Goal: Navigation & Orientation: Find specific page/section

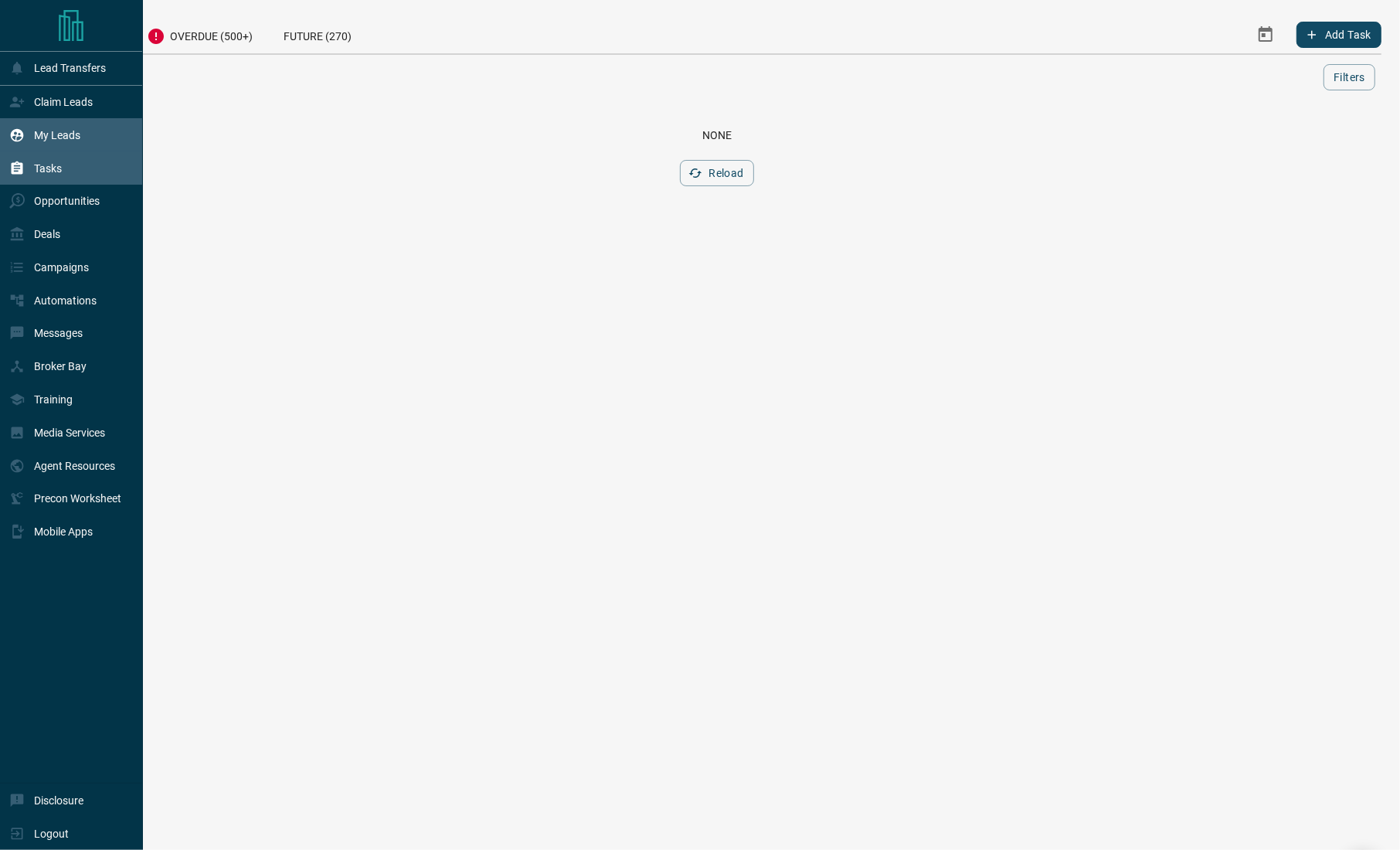
click at [45, 134] on p "My Leads" at bounding box center [58, 136] width 47 height 12
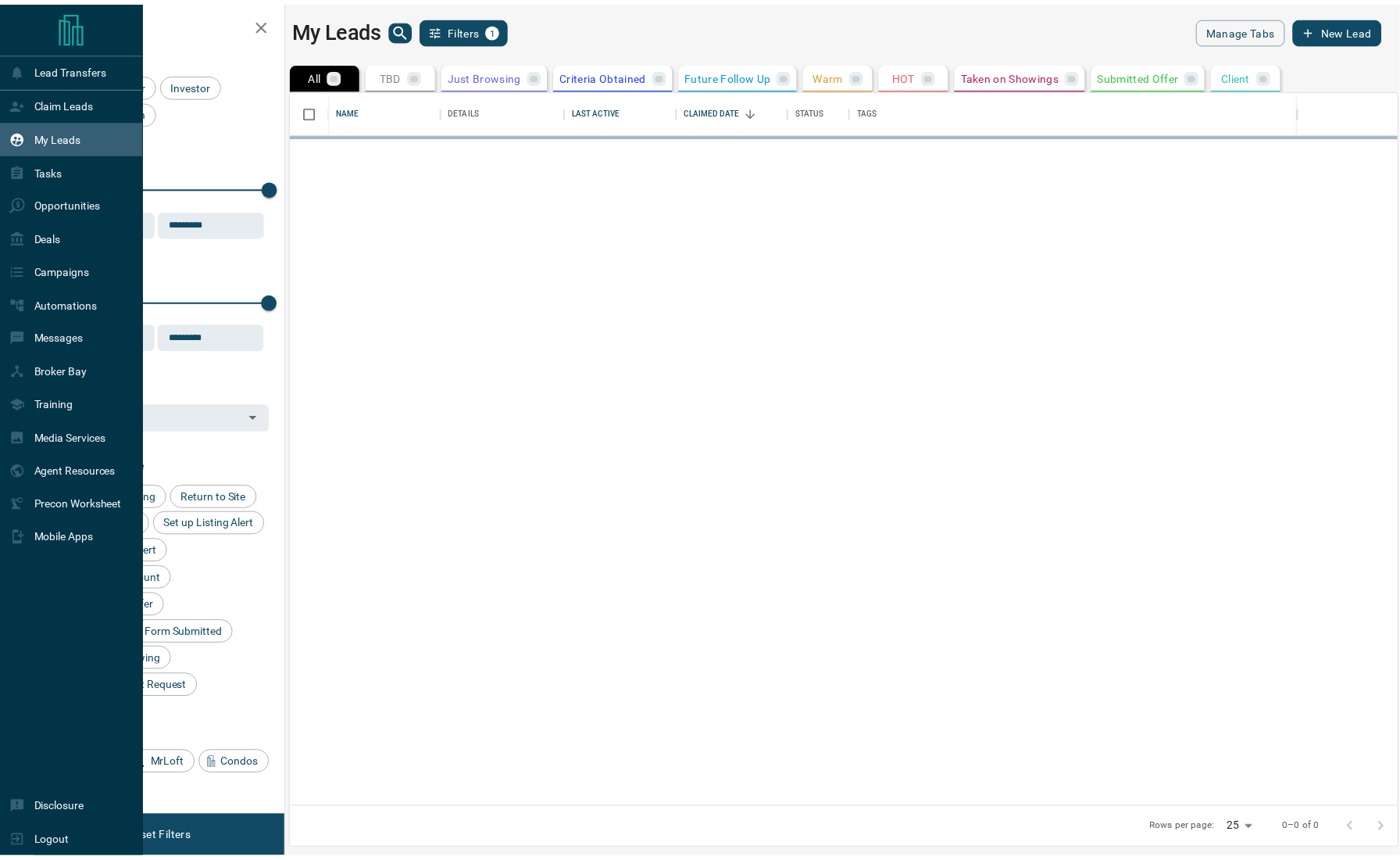
scroll to position [705, 1104]
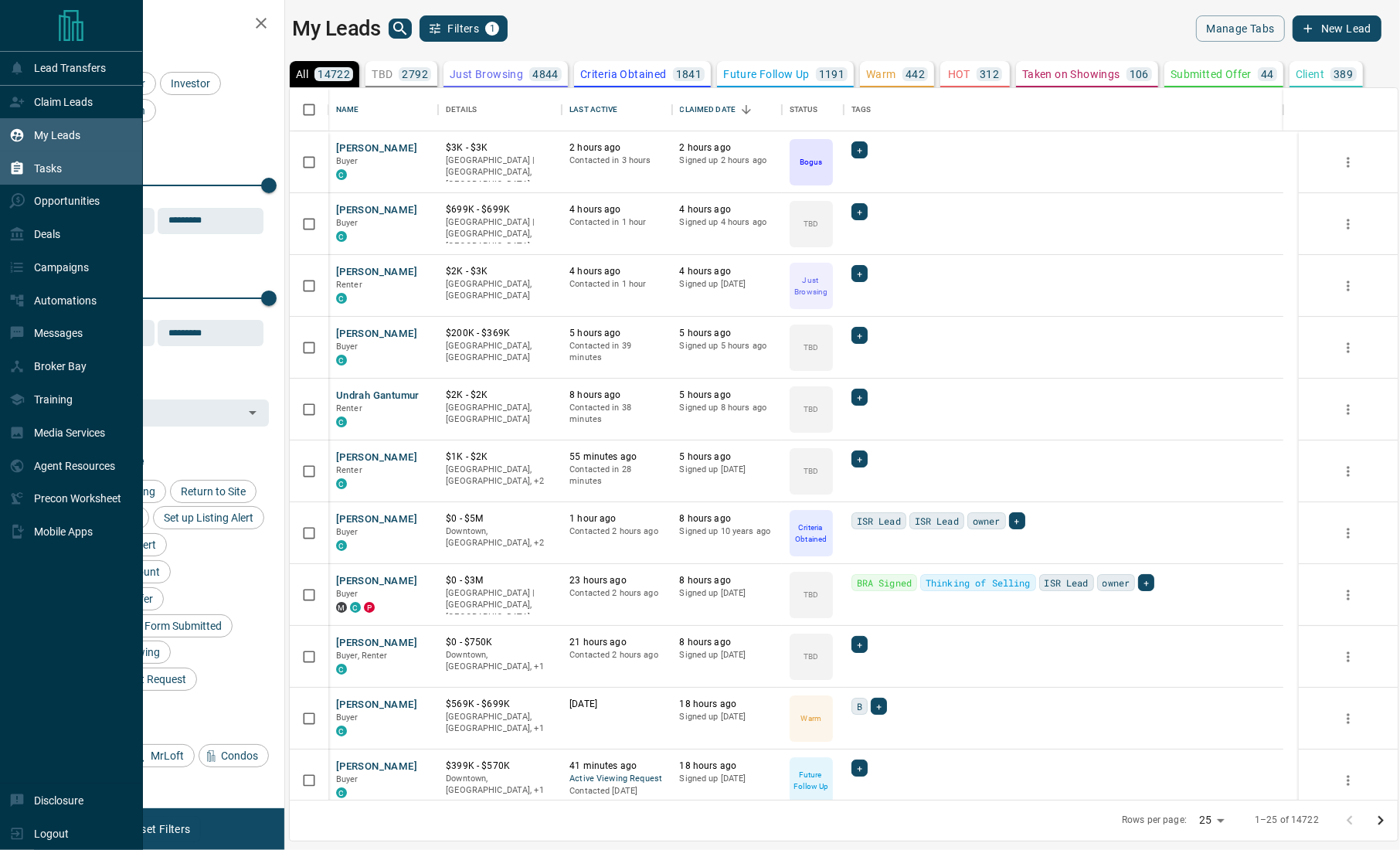
click at [39, 168] on p "Tasks" at bounding box center [48, 168] width 28 height 12
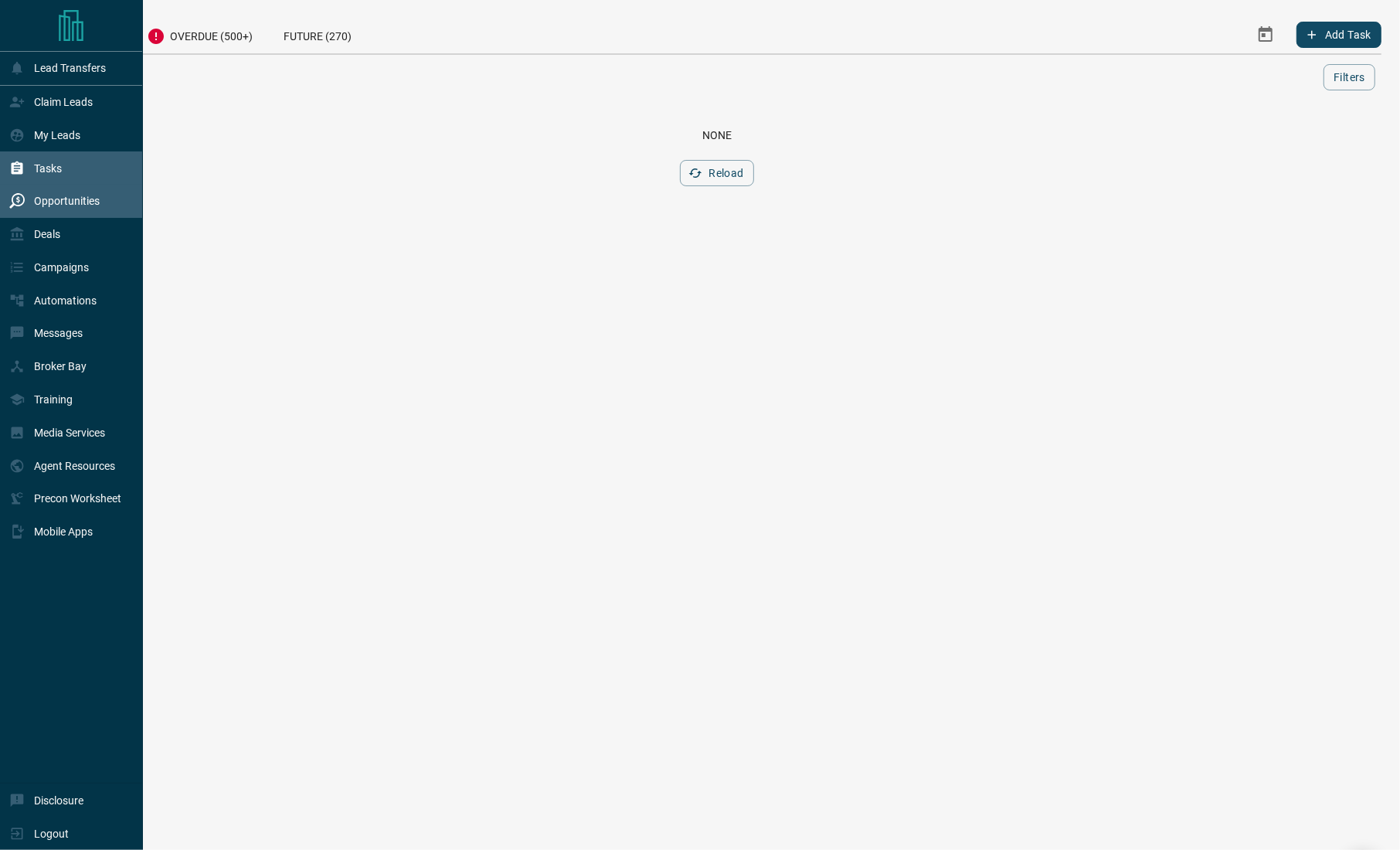
click at [72, 203] on p "Opportunities" at bounding box center [67, 201] width 65 height 12
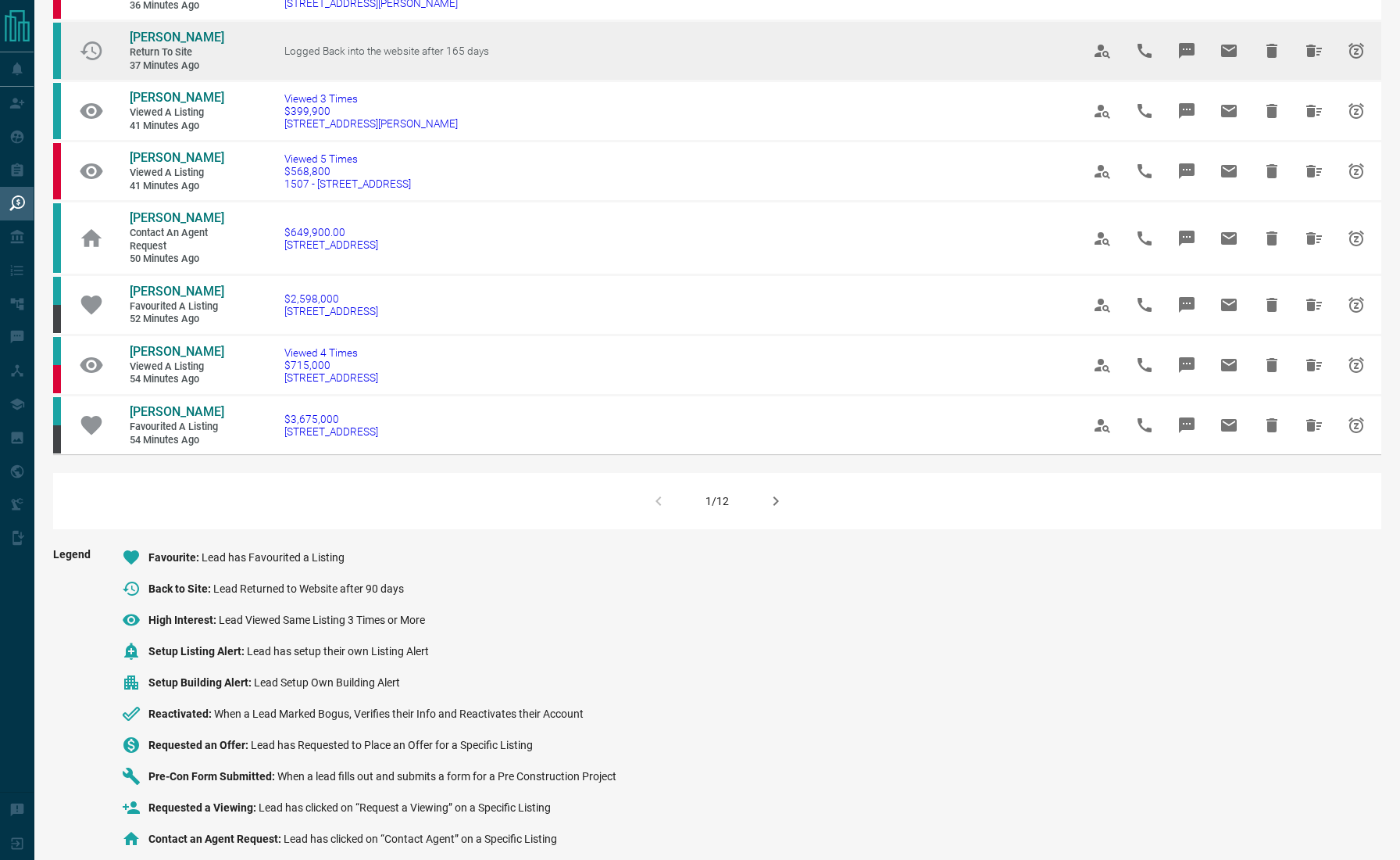
scroll to position [908, 0]
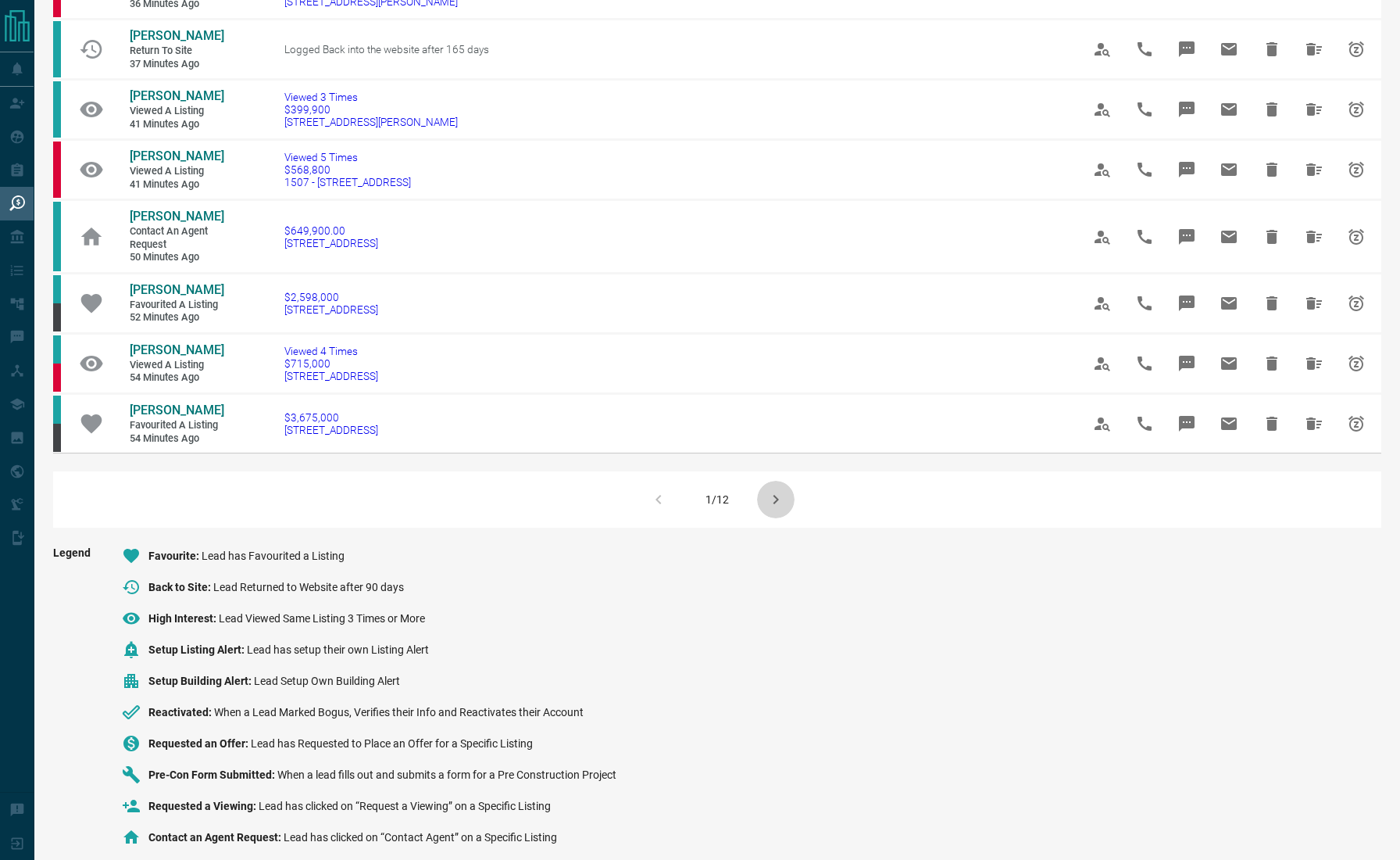
click at [793, 481] on button "button" at bounding box center [776, 500] width 38 height 38
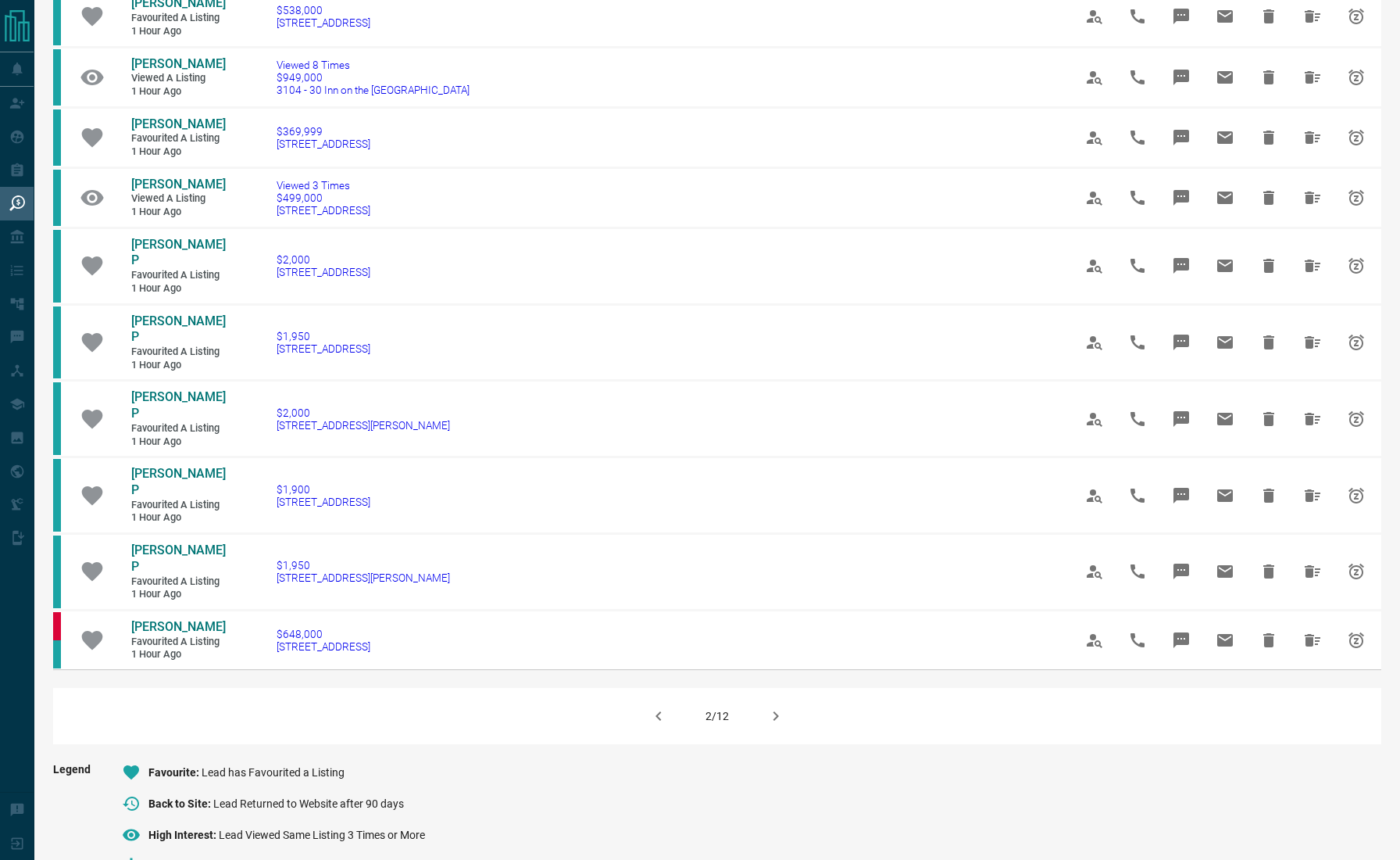
scroll to position [735, 0]
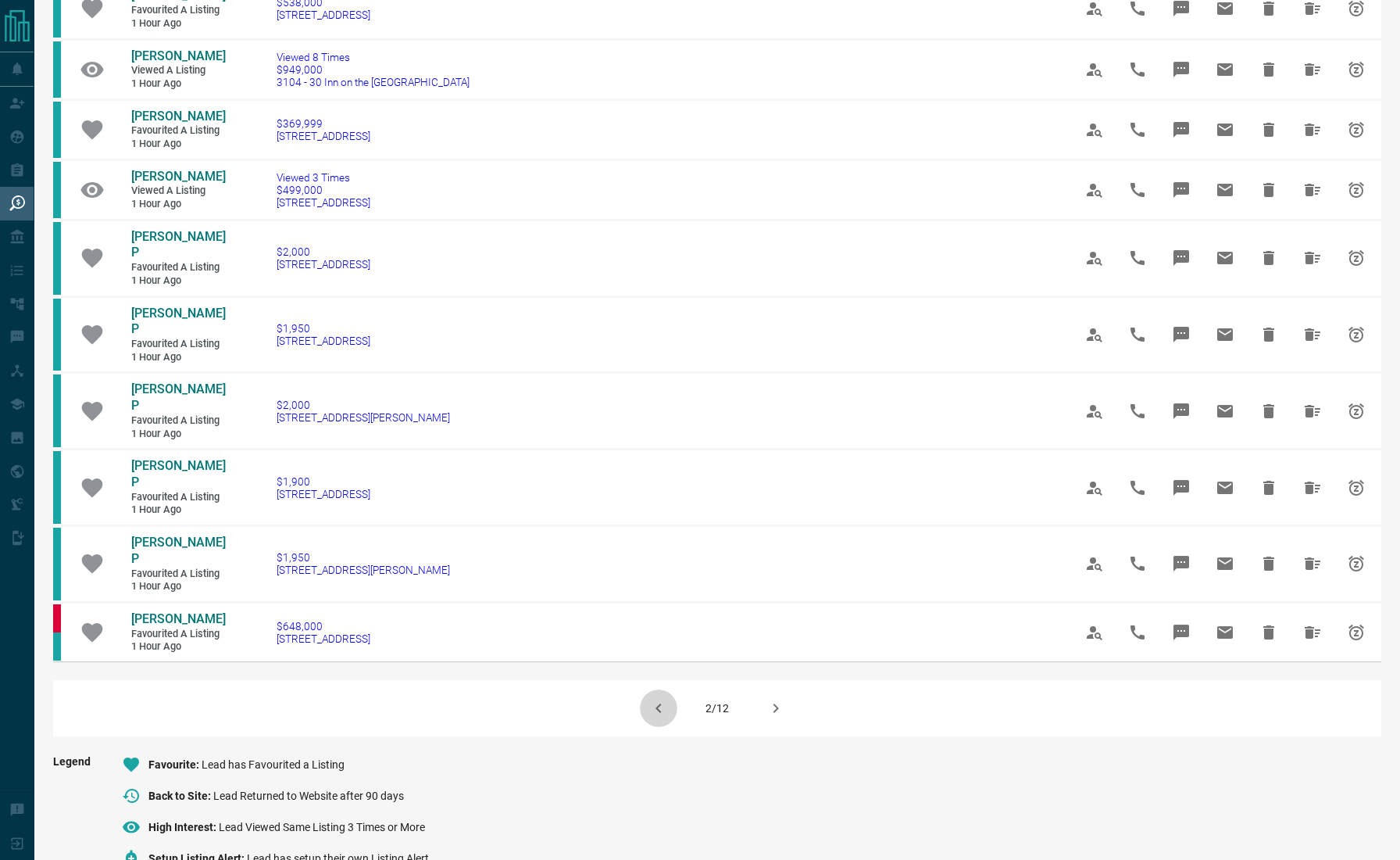
click at [659, 704] on icon "button" at bounding box center [658, 709] width 6 height 9
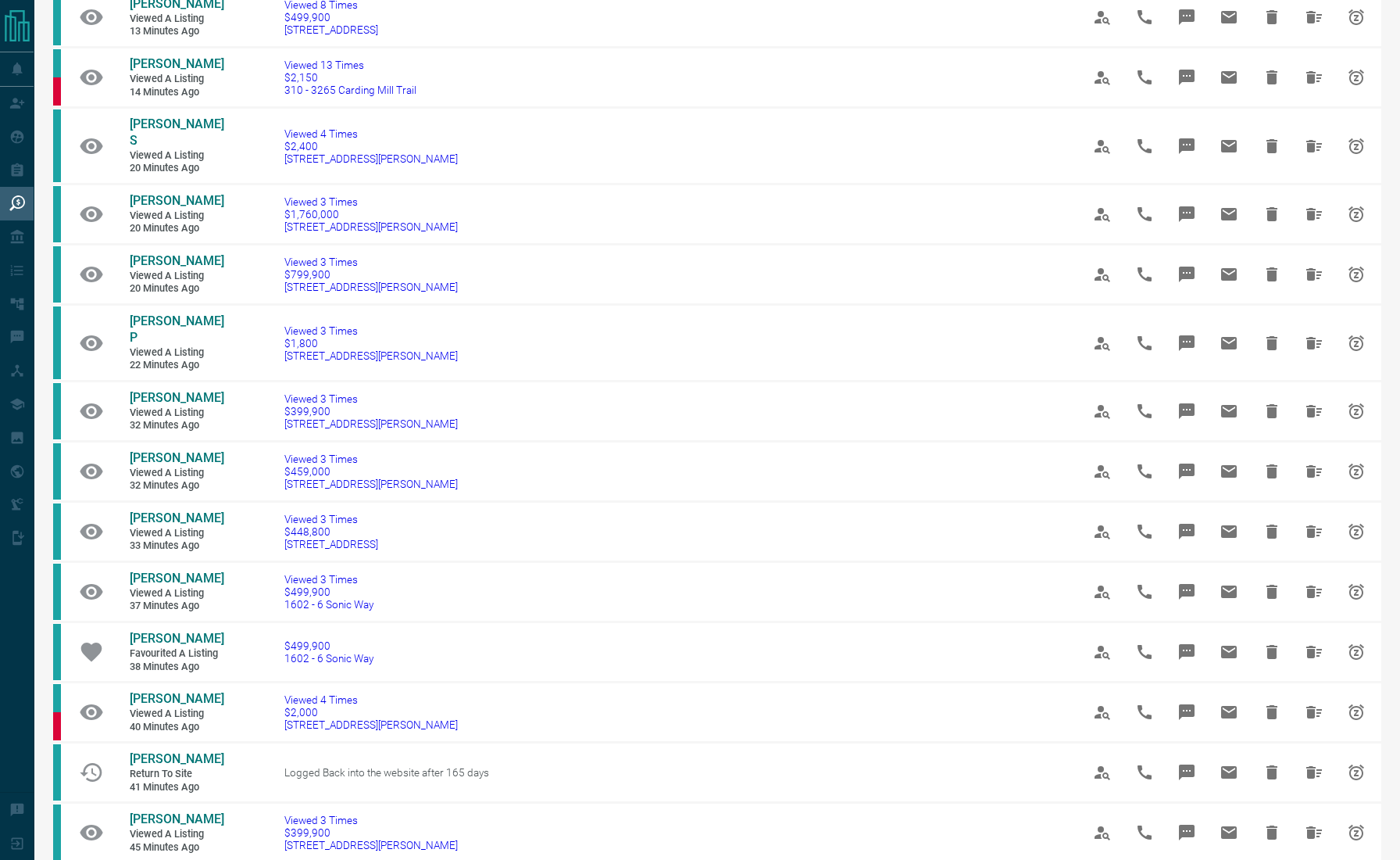
scroll to position [0, 0]
